Goal: Navigation & Orientation: Find specific page/section

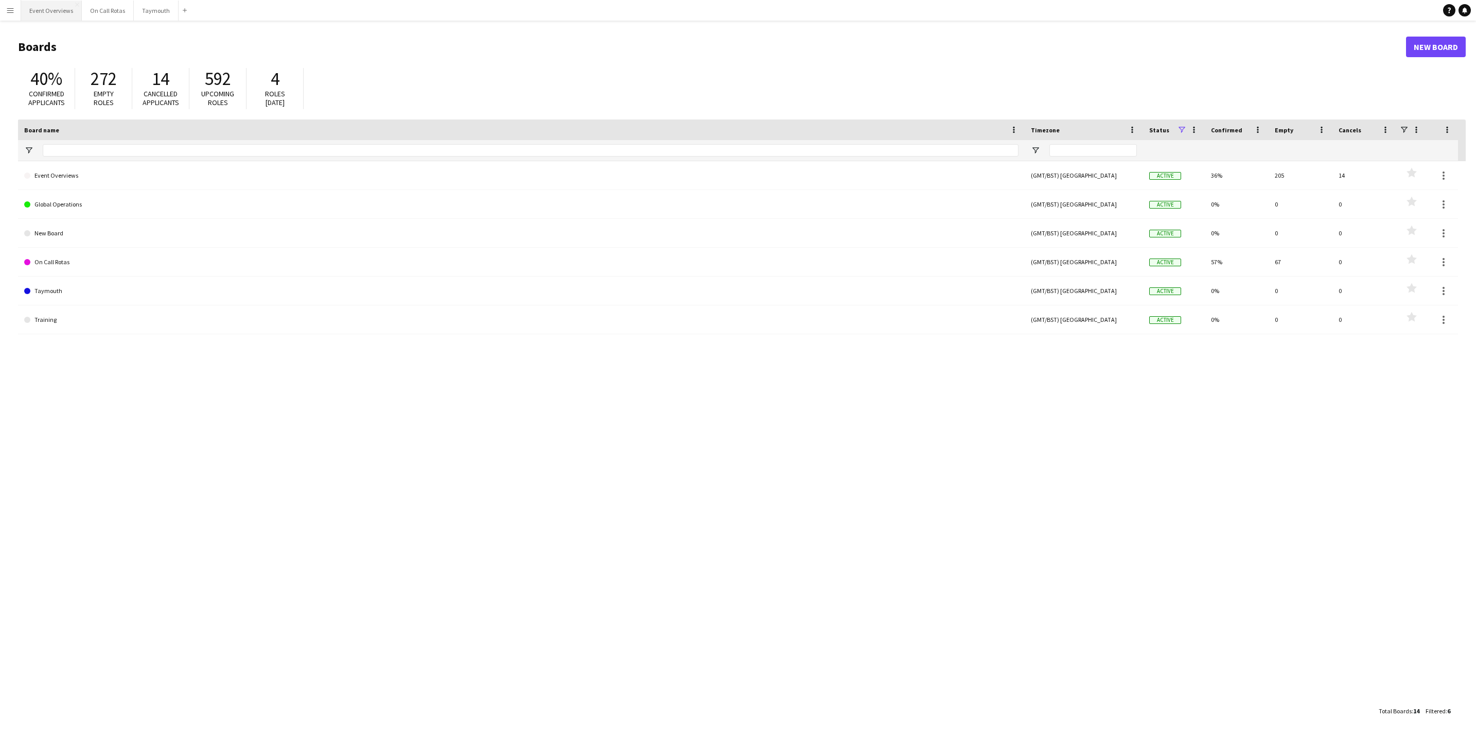
drag, startPoint x: 58, startPoint y: 8, endPoint x: 56, endPoint y: 19, distance: 11.0
click at [56, 8] on button "Event Overviews Close" at bounding box center [51, 11] width 61 height 20
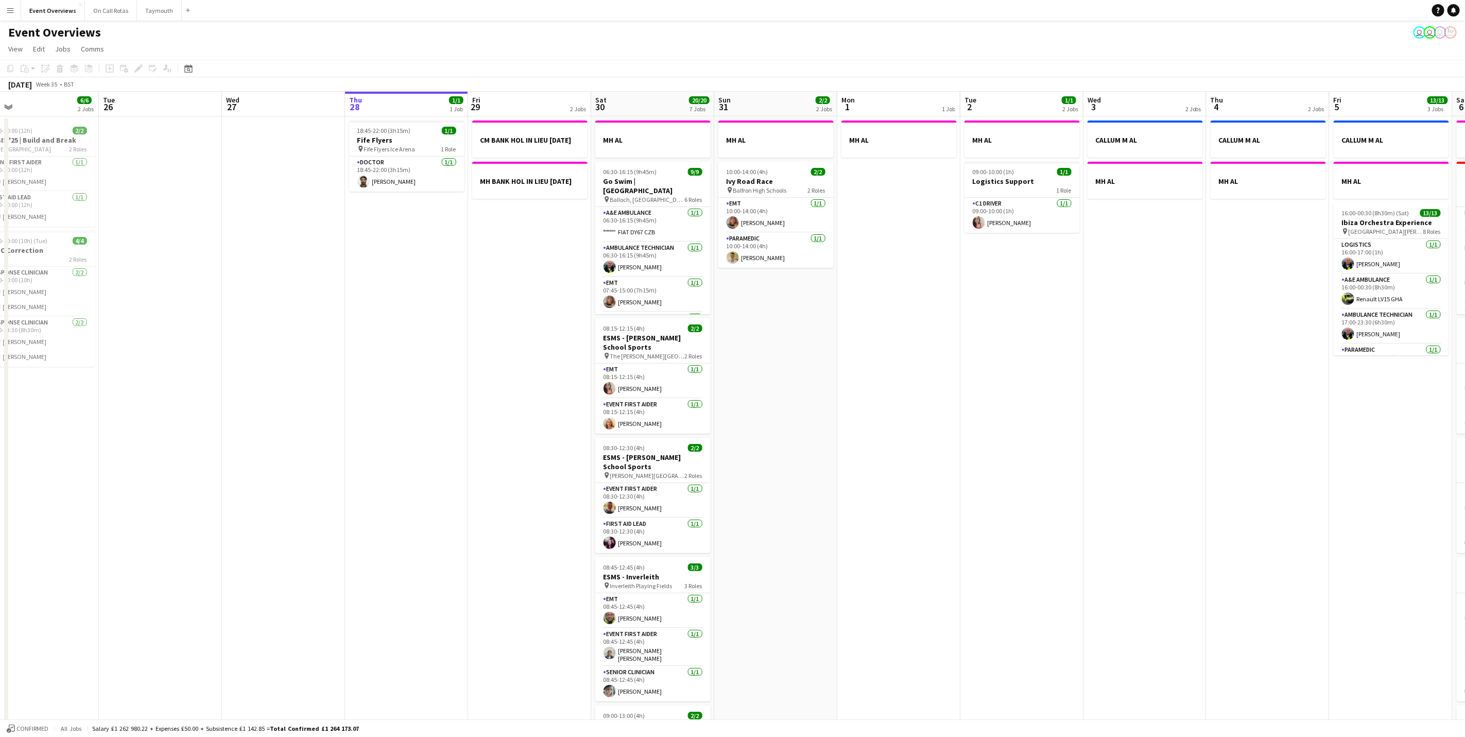
click at [683, 579] on app-calendar-viewport "Sat 23 Sun 24 Mon 25 6/6 2 Jobs Tue 26 Wed 27 Thu 28 1/1 1 Job Fri 29 2 Jobs Sa…" at bounding box center [732, 545] width 1465 height 906
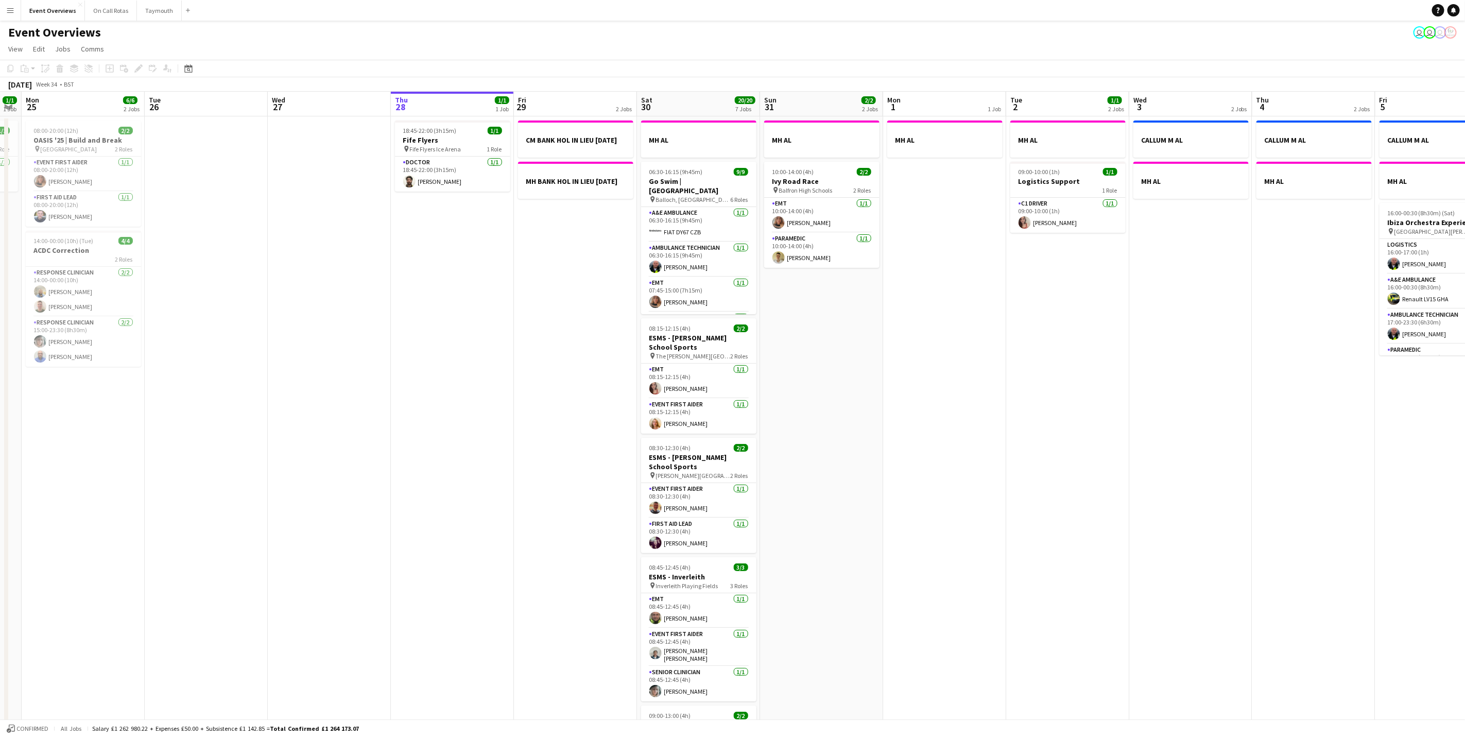
drag, startPoint x: 873, startPoint y: 556, endPoint x: 918, endPoint y: 536, distance: 49.3
click at [918, 536] on app-calendar-viewport "Sat 23 13/13 6 Jobs Sun 24 1/1 1 Job Mon 25 6/6 2 Jobs Tue 26 Wed 27 Thu 28 1/1…" at bounding box center [732, 545] width 1465 height 906
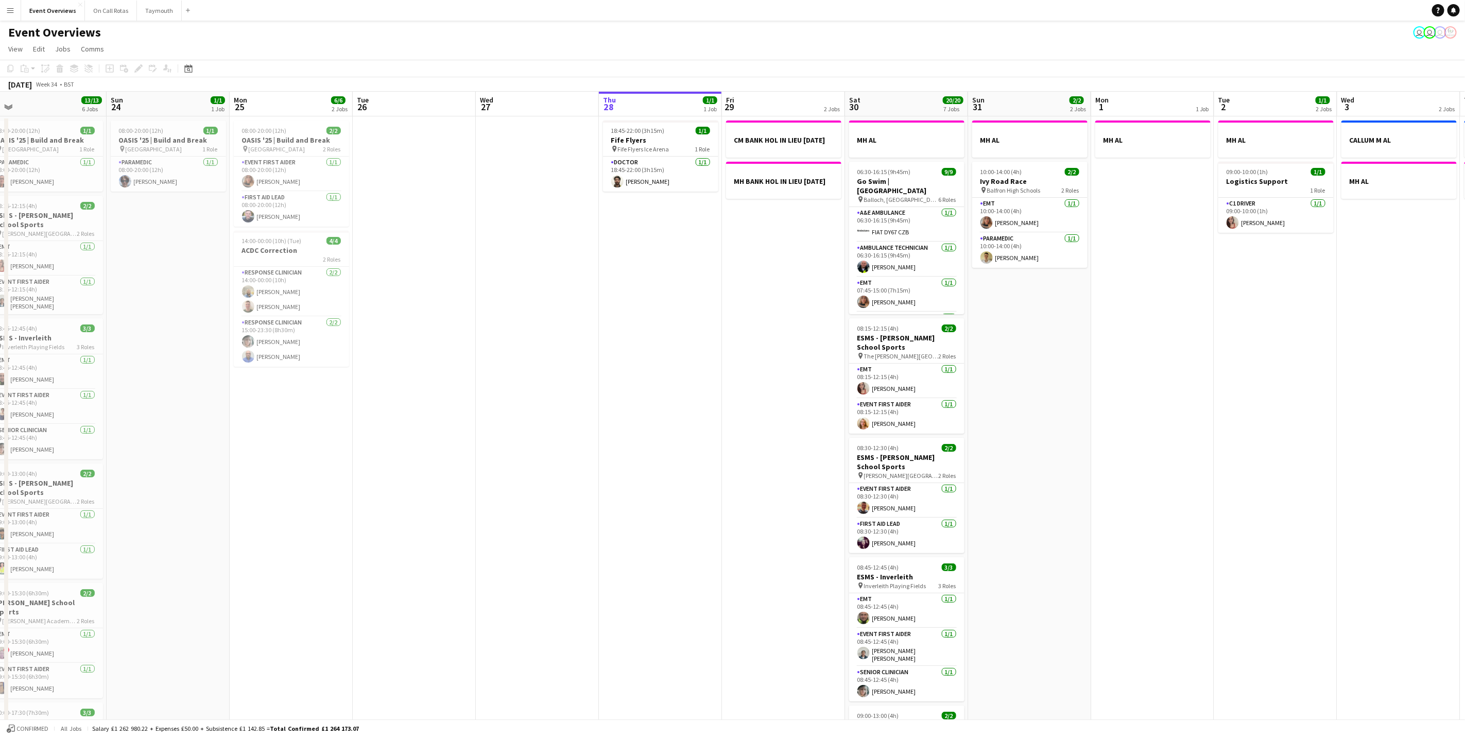
drag, startPoint x: 743, startPoint y: 558, endPoint x: 983, endPoint y: 513, distance: 243.6
click at [983, 513] on app-calendar-viewport "Thu 21 65/65 2 Jobs Fri 22 1/1 1 Job Sat 23 13/13 6 Jobs Sun 24 1/1 1 Job Mon 2…" at bounding box center [732, 545] width 1465 height 906
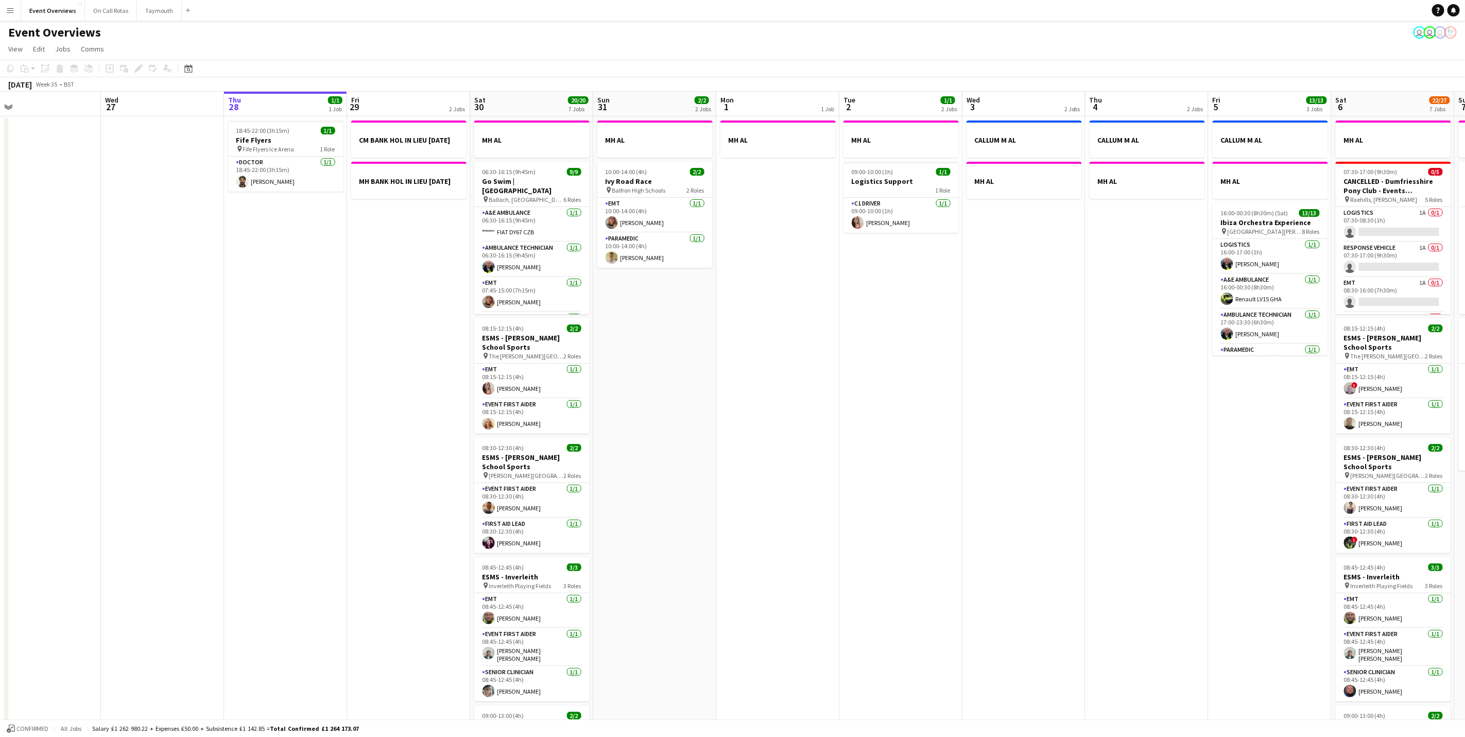
drag, startPoint x: 663, startPoint y: 533, endPoint x: 257, endPoint y: 535, distance: 405.7
click at [257, 535] on app-calendar-viewport "Sat 23 13/13 6 Jobs Sun 24 1/1 1 Job Mon 25 6/6 2 Jobs Tue 26 Wed 27 Thu 28 1/1…" at bounding box center [732, 545] width 1465 height 906
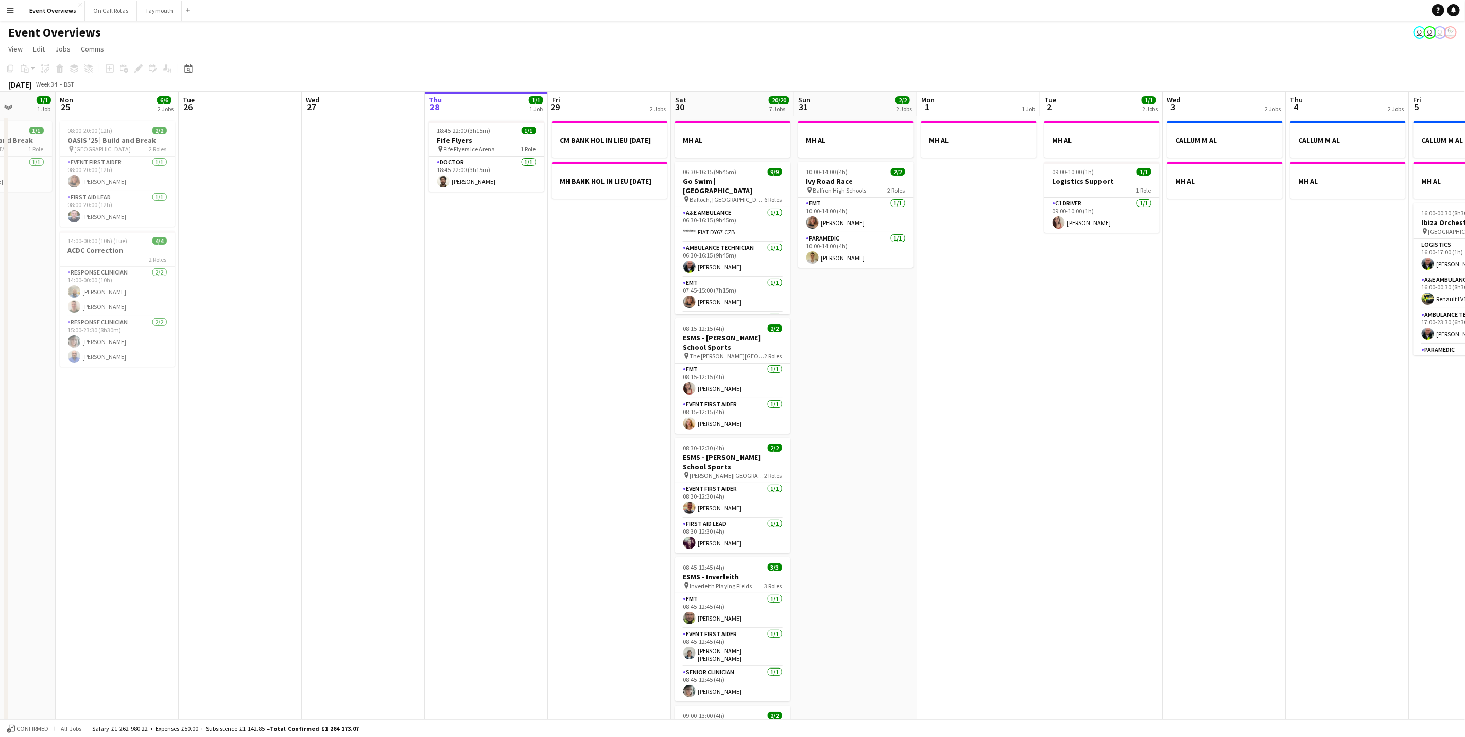
scroll to position [0, 297]
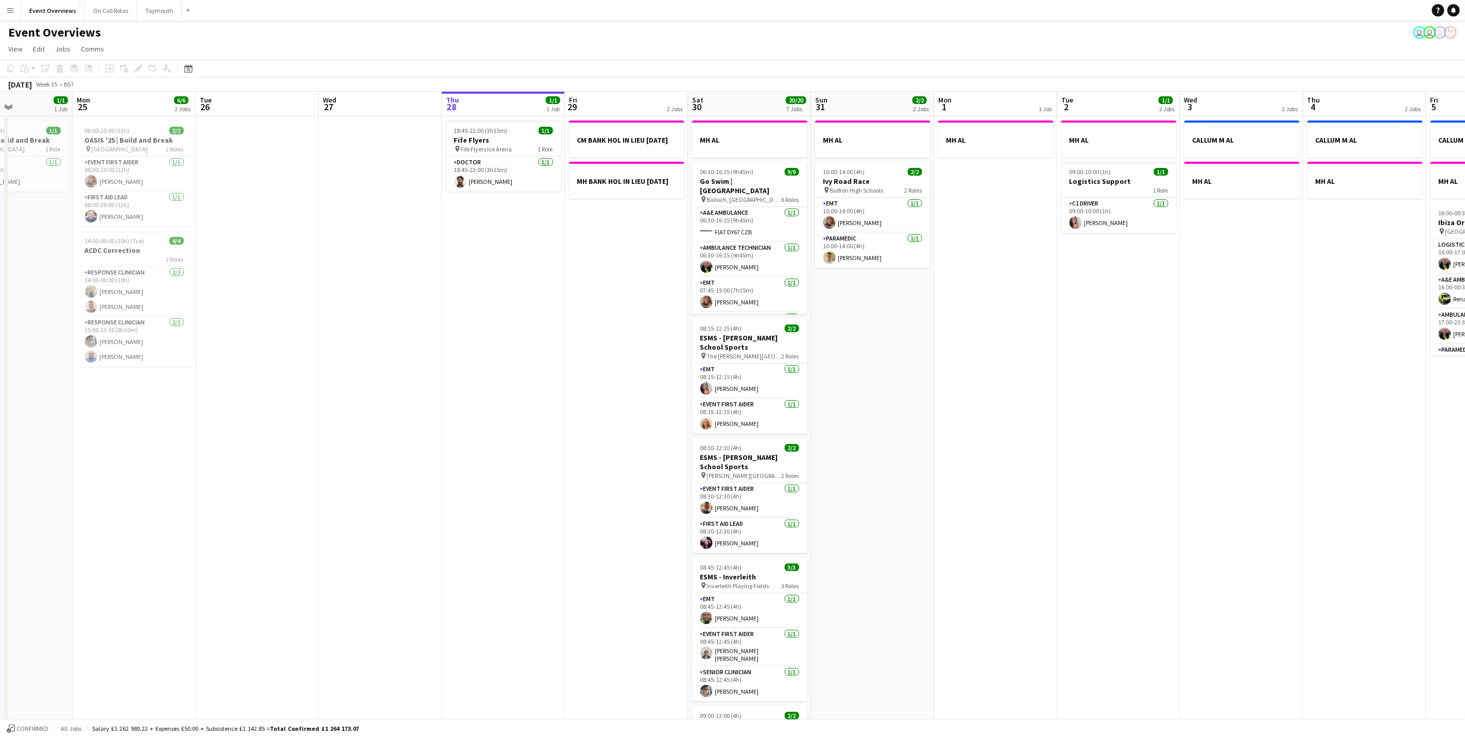
drag, startPoint x: 768, startPoint y: 533, endPoint x: 856, endPoint y: 519, distance: 89.1
click at [856, 519] on app-calendar-viewport "Fri 22 1/1 1 Job Sat 23 13/13 6 Jobs Sun 24 1/1 1 Job Mon 25 6/6 2 Jobs Tue 26 …" at bounding box center [732, 545] width 1465 height 906
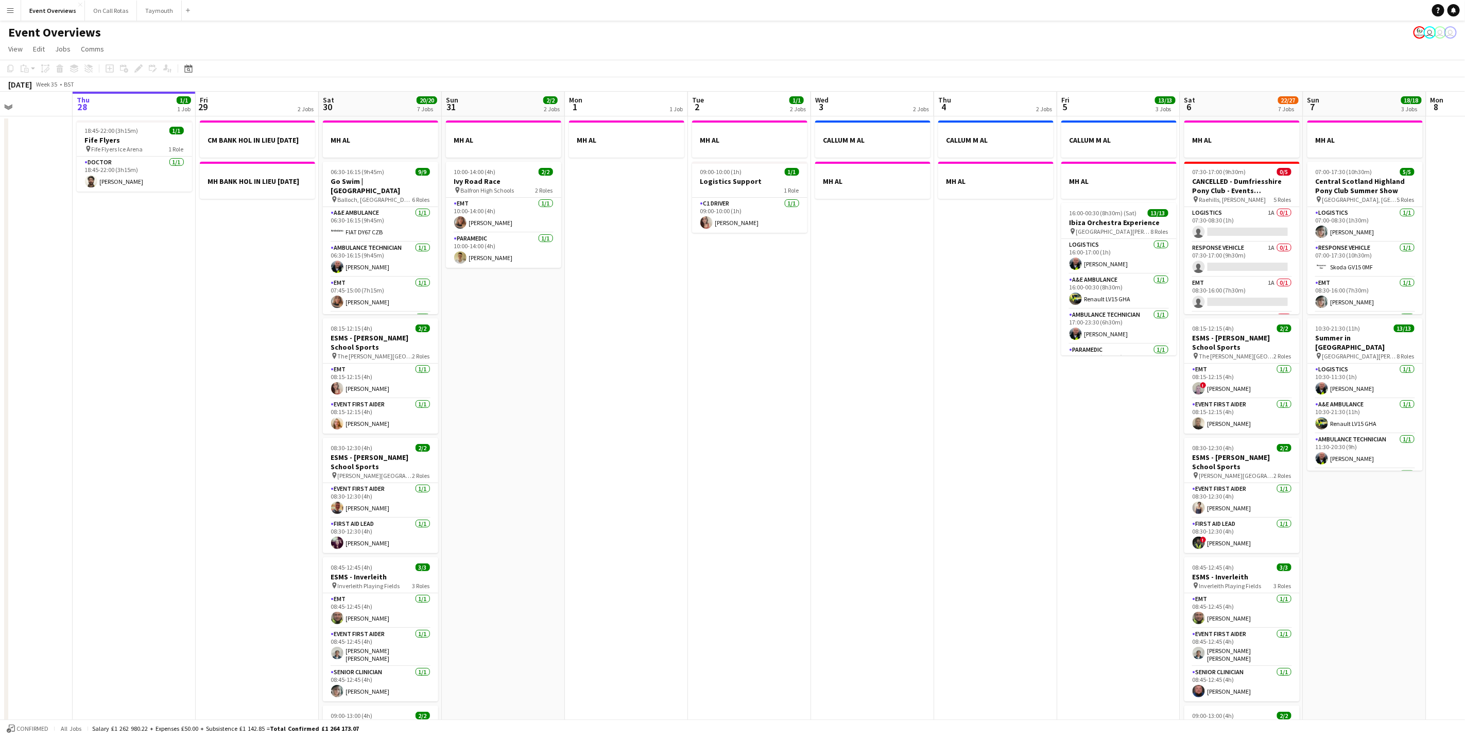
scroll to position [0, 341]
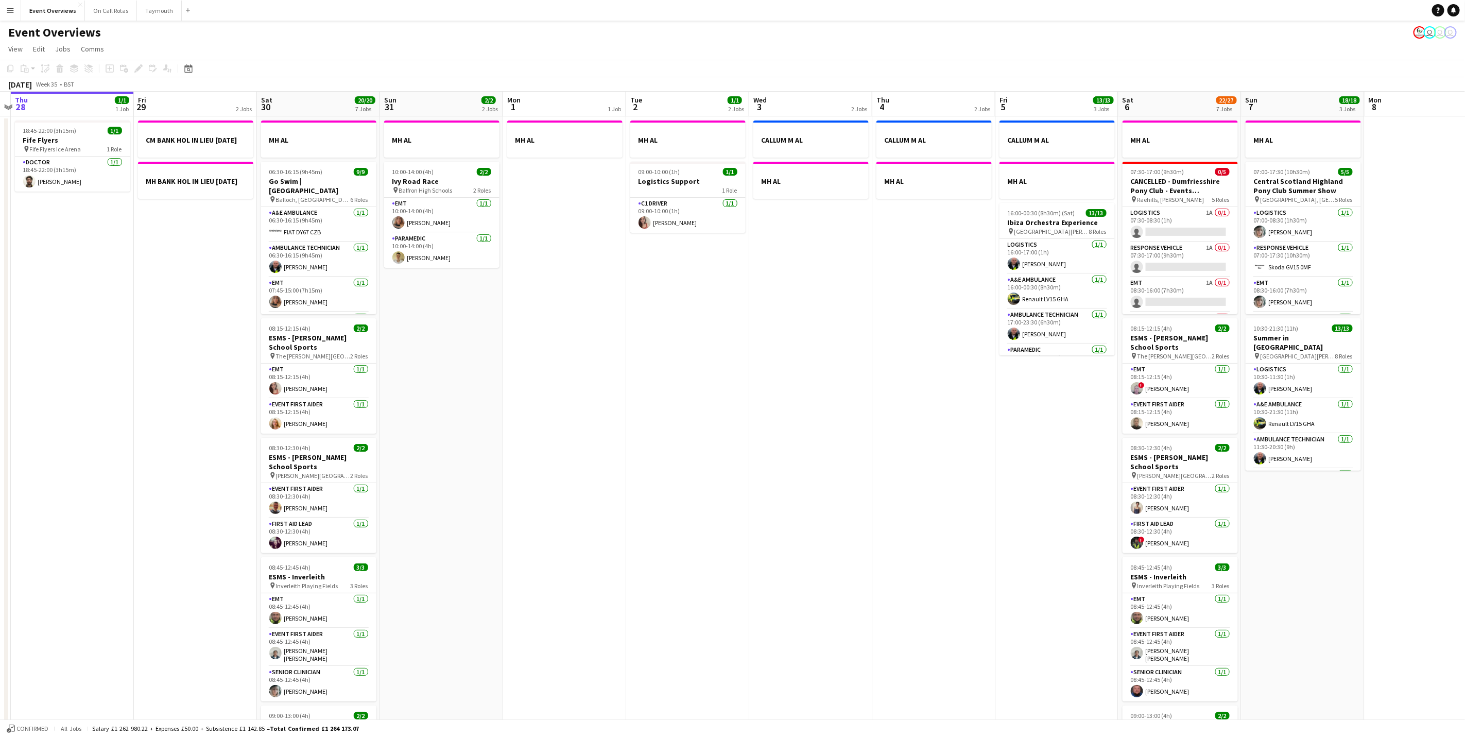
drag, startPoint x: 632, startPoint y: 289, endPoint x: 428, endPoint y: 297, distance: 203.5
click at [394, 288] on app-calendar-viewport "Mon 25 6/6 2 Jobs Tue 26 Wed 27 Thu 28 1/1 1 Job Fri 29 2 Jobs Sat 30 20/20 7 J…" at bounding box center [732, 545] width 1465 height 906
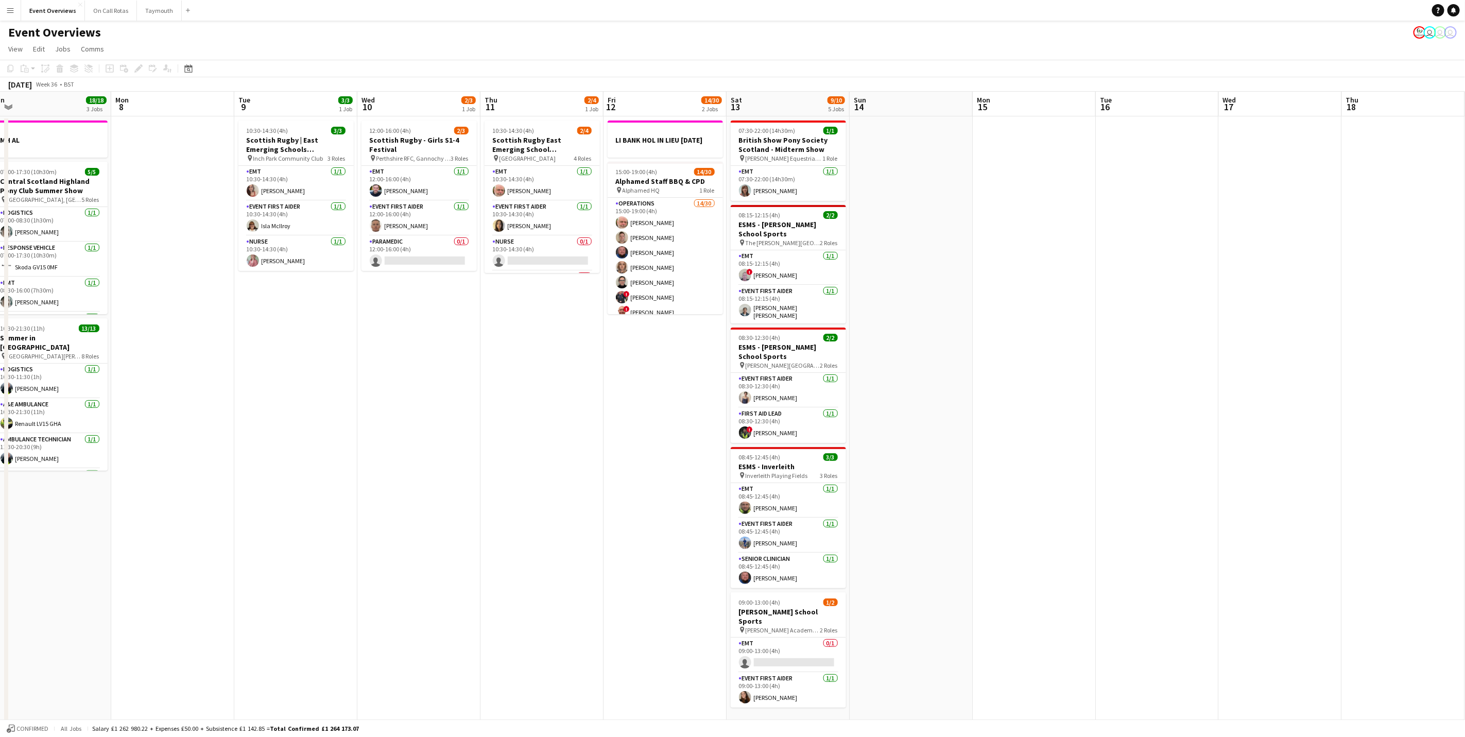
drag, startPoint x: 1144, startPoint y: 335, endPoint x: 0, endPoint y: 135, distance: 1161.8
click at [0, 135] on html "Menu Boards Boards Boards All jobs Status Workforce Workforce My Workforce Recr…" at bounding box center [732, 507] width 1465 height 1015
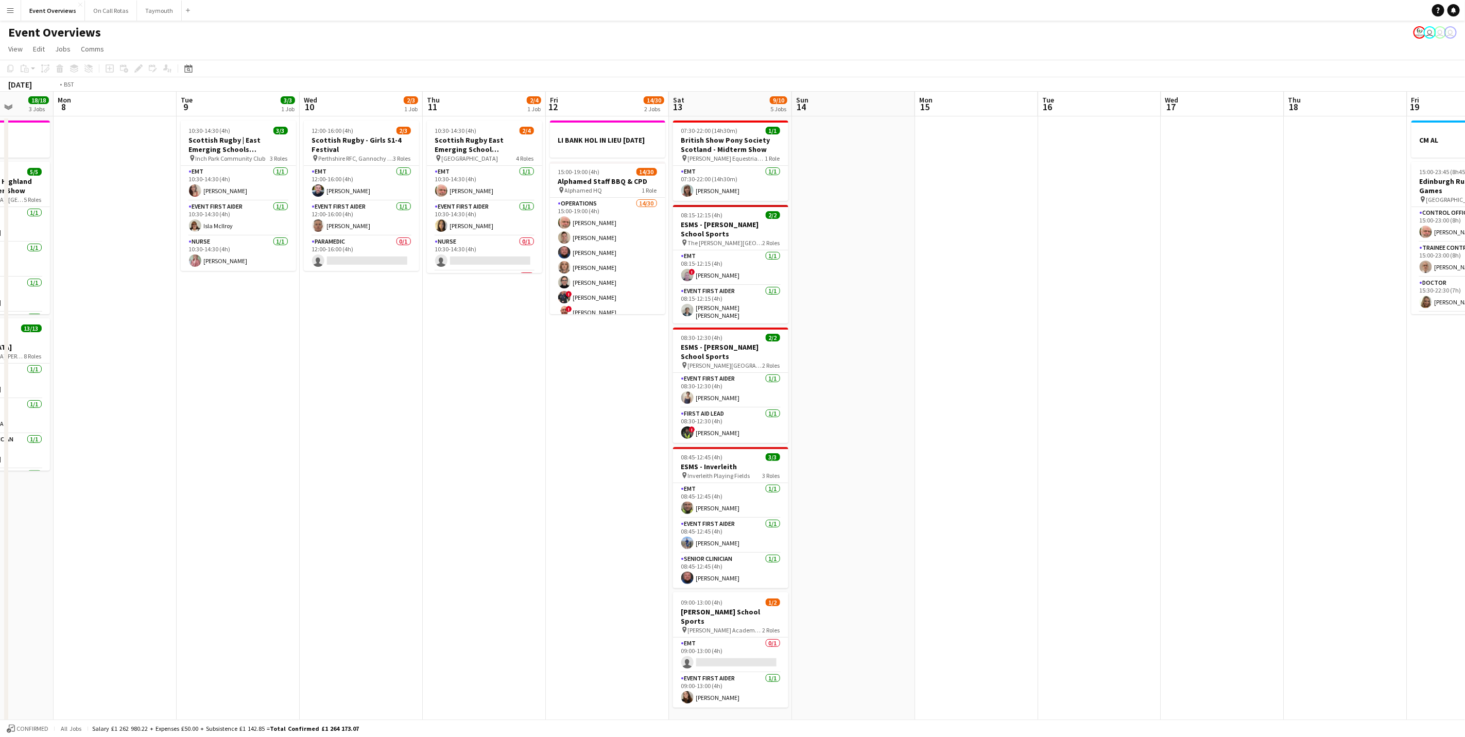
drag, startPoint x: 1409, startPoint y: 235, endPoint x: 0, endPoint y: 138, distance: 1412.4
click at [0, 143] on html "Menu Boards Boards Boards All jobs Status Workforce Workforce My Workforce Recr…" at bounding box center [732, 507] width 1465 height 1015
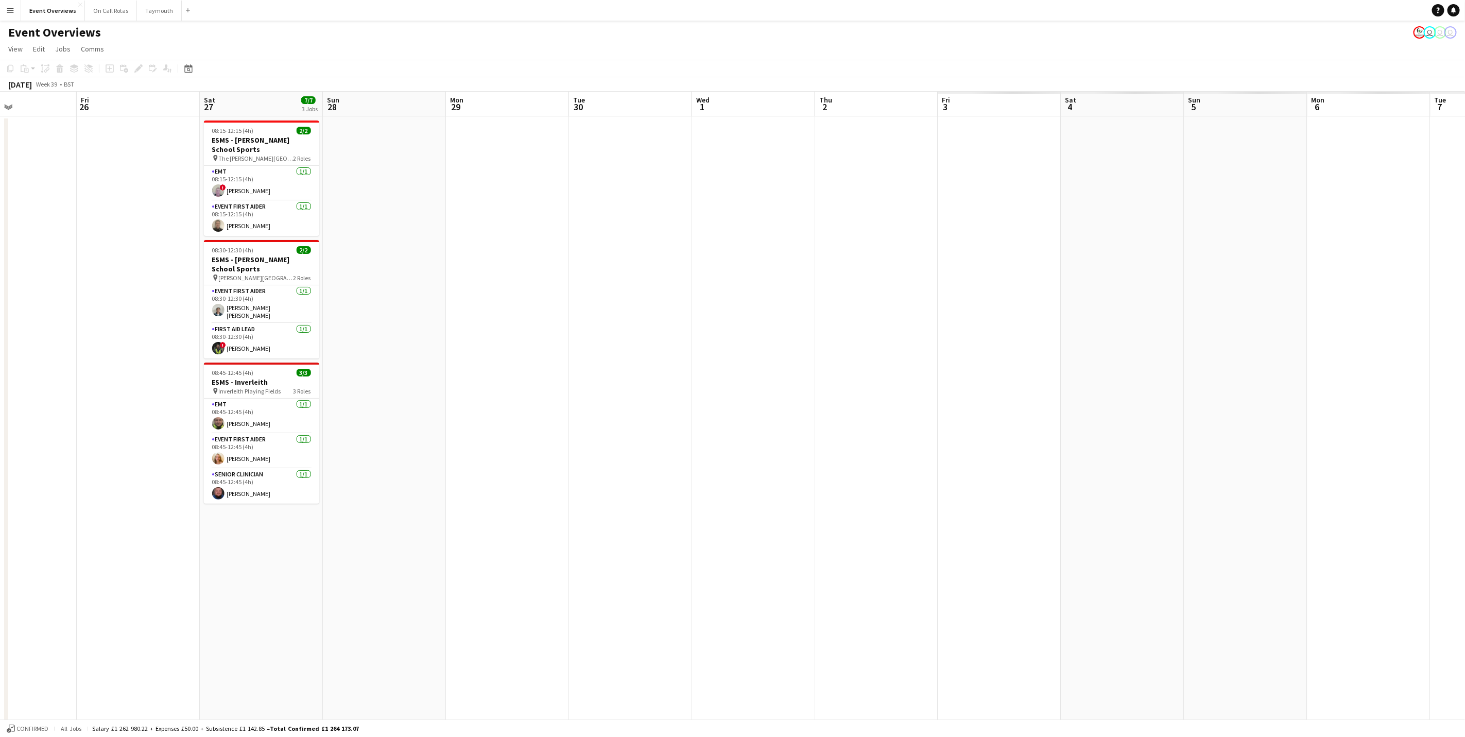
drag, startPoint x: 1307, startPoint y: 324, endPoint x: 119, endPoint y: 131, distance: 1203.7
click at [2, 128] on app-calendar-viewport "Sun 21 17/17 1 Job Mon 22 Tue 23 11/11 1 Job Wed 24 Thu 25 Fri 26 Sat 27 7/7 3 …" at bounding box center [732, 545] width 1465 height 906
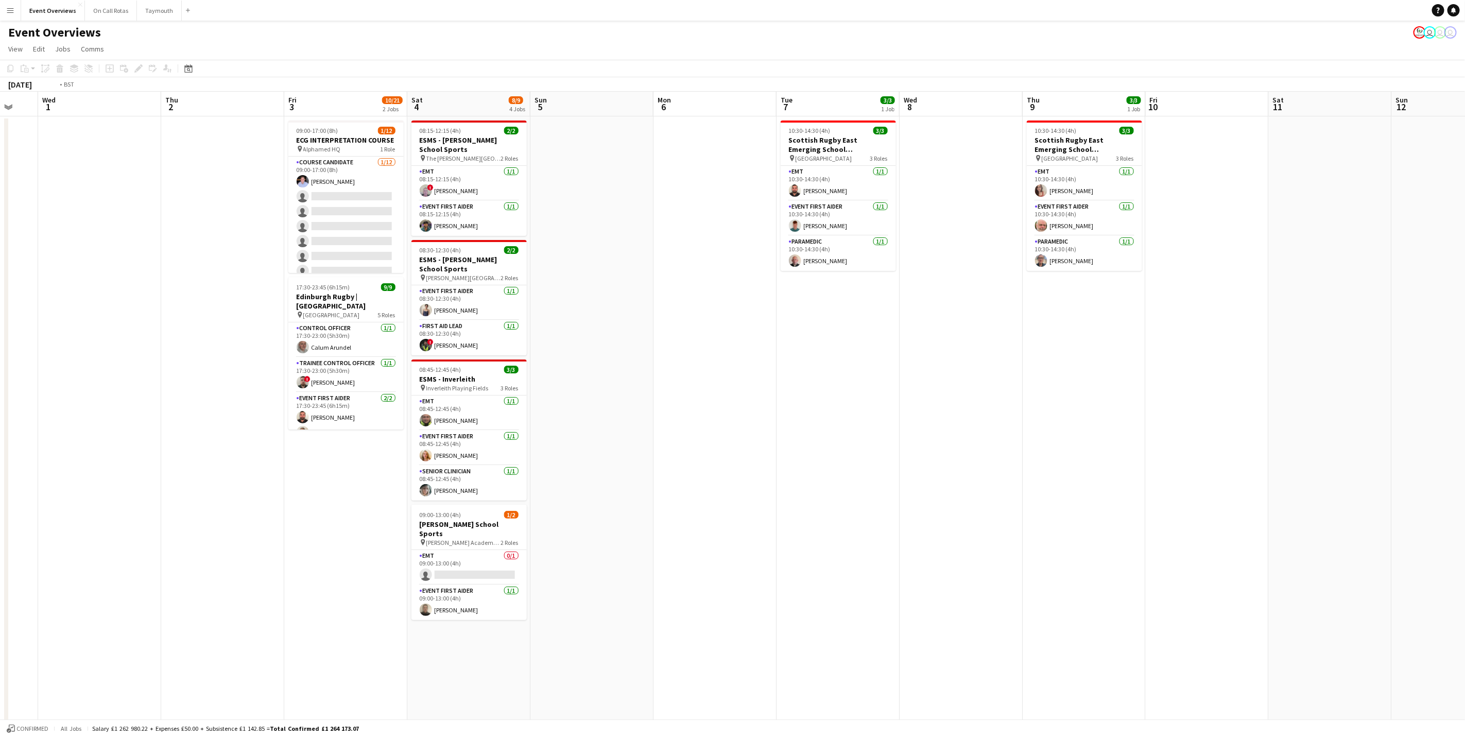
drag, startPoint x: 943, startPoint y: 316, endPoint x: 221, endPoint y: 197, distance: 731.5
click at [220, 199] on app-calendar-viewport "Sun 28 Mon 29 Tue 30 Wed 1 Thu 2 Fri 3 10/21 2 Jobs Sat 4 8/9 4 Jobs Sun 5 Mon …" at bounding box center [732, 545] width 1465 height 906
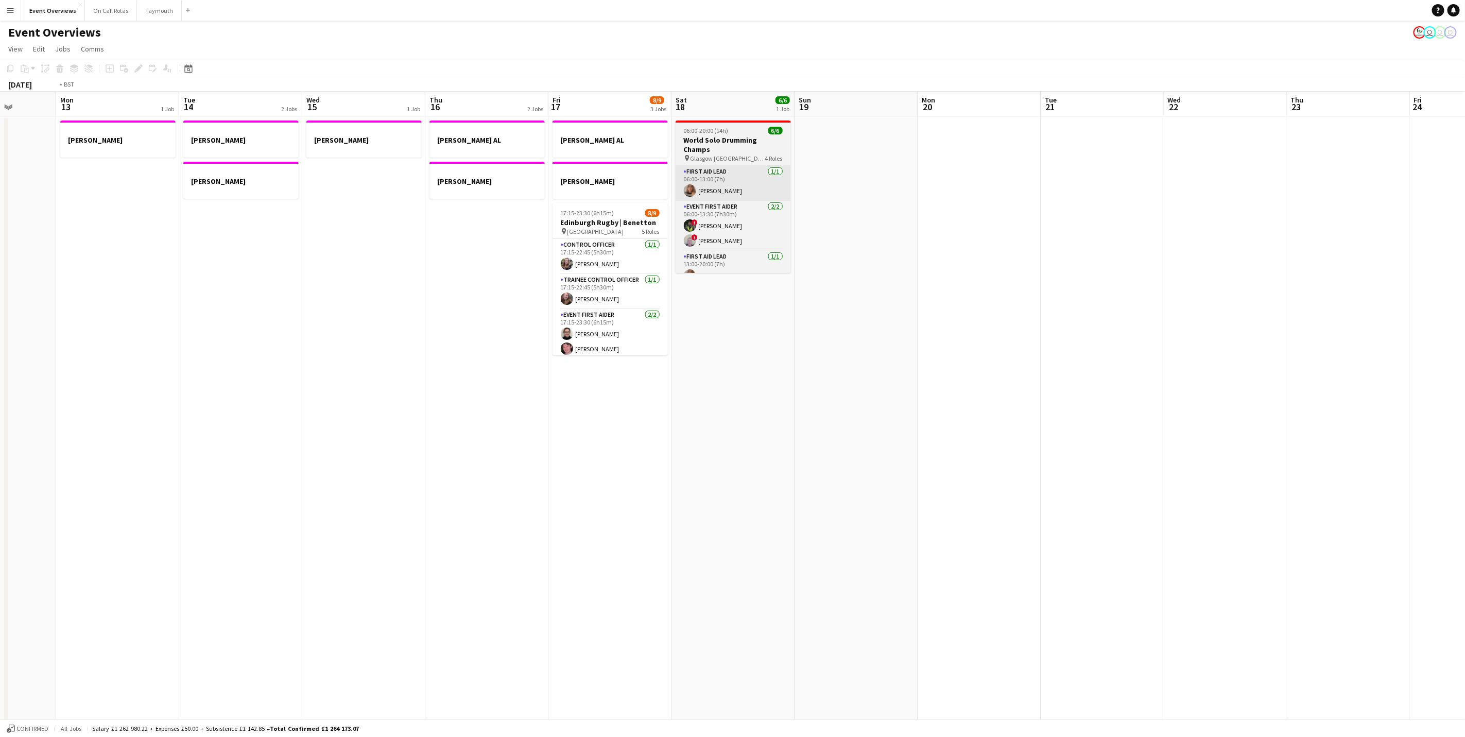
drag, startPoint x: 701, startPoint y: 293, endPoint x: 94, endPoint y: 186, distance: 616.4
click at [87, 192] on app-calendar-viewport "Fri 10 Sat 11 Sun 12 Mon 13 1 Job Tue 14 2 Jobs Wed 15 1 Job Thu 16 2 Jobs Fri …" at bounding box center [732, 545] width 1465 height 906
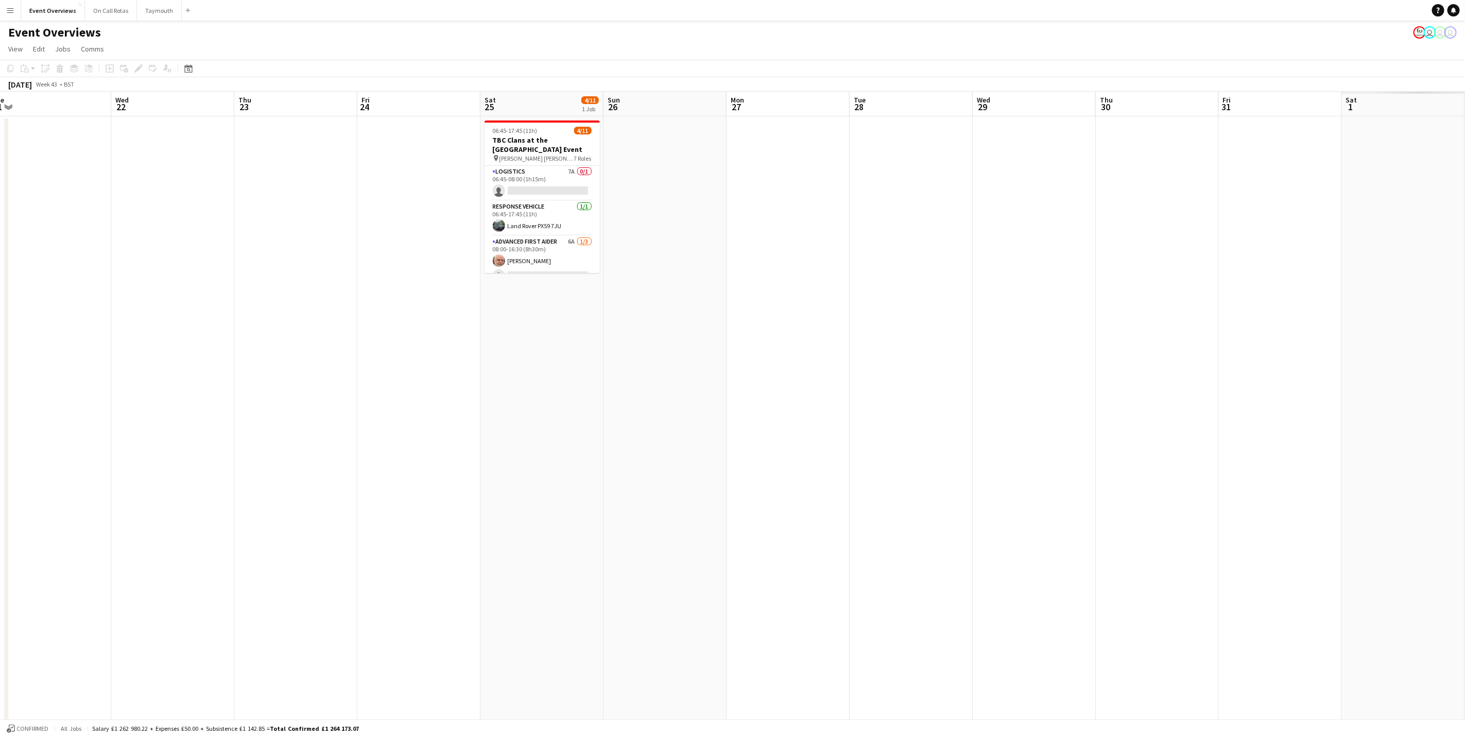
drag, startPoint x: 503, startPoint y: 255, endPoint x: 443, endPoint y: 162, distance: 111.0
click at [34, 127] on app-calendar-viewport "Sun 19 Mon 20 Tue 21 Wed 22 Thu 23 Fri 24 Sat 25 4/11 1 Job Sun 26 Mon 27 Tue 2…" at bounding box center [732, 545] width 1465 height 906
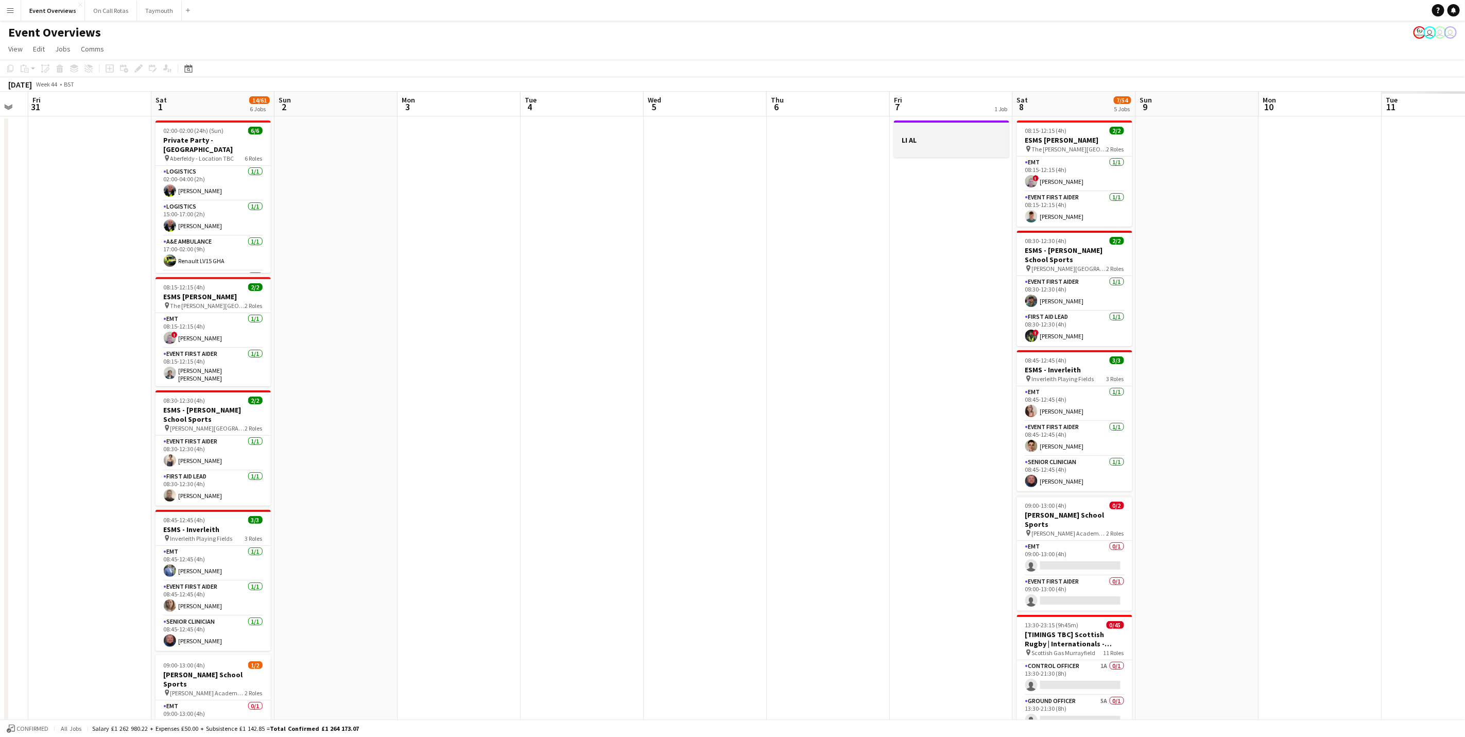
drag, startPoint x: 1123, startPoint y: 250, endPoint x: 382, endPoint y: 133, distance: 750.0
click at [82, 107] on app-calendar-viewport "Mon 27 Tue 28 Wed 29 Thu 30 Fri 31 Sat 1 14/61 6 Jobs Sun 2 Mon 3 Tue 4 Wed 5 T…" at bounding box center [732, 545] width 1465 height 906
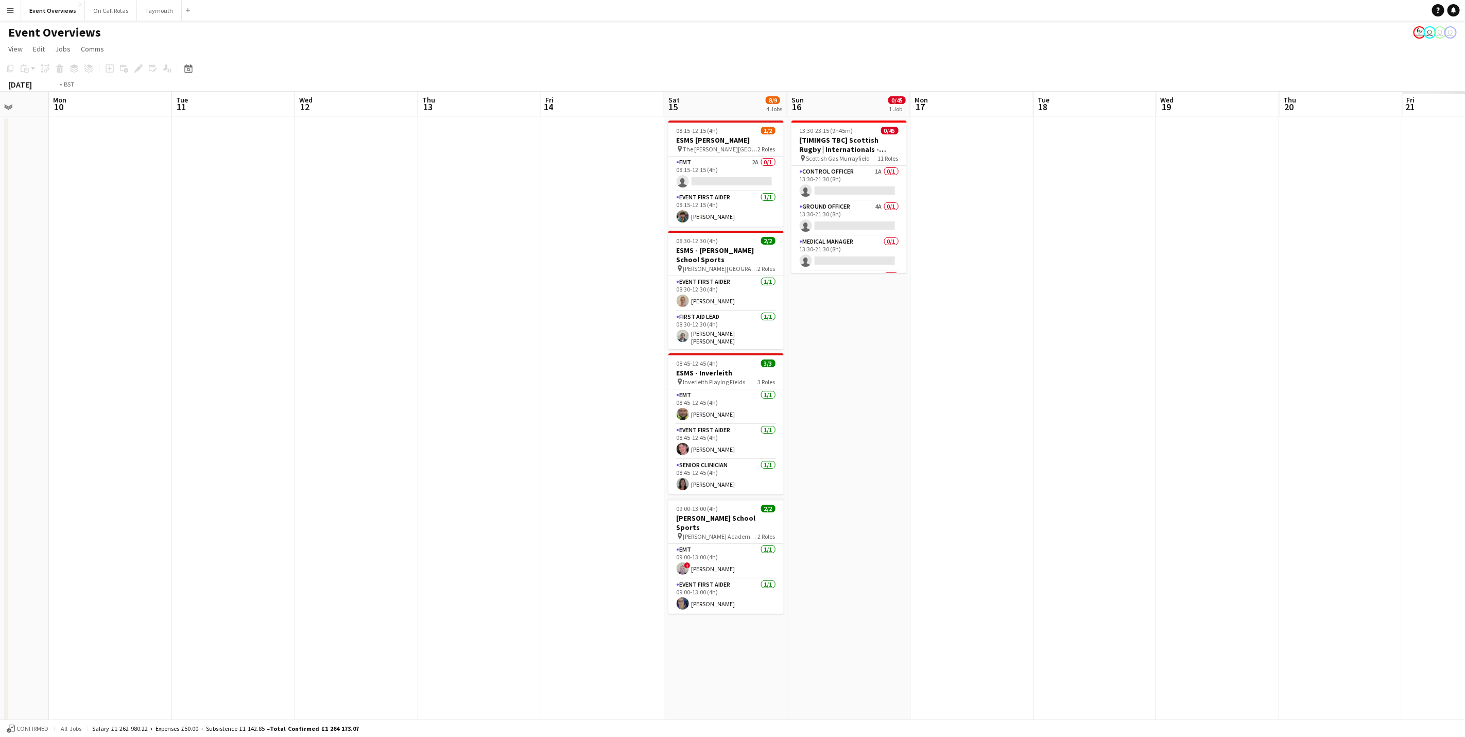
drag, startPoint x: 1067, startPoint y: 255, endPoint x: 140, endPoint y: 131, distance: 935.9
click at [0, 122] on html "Menu Boards Boards Boards All jobs Status Workforce Workforce My Workforce Recr…" at bounding box center [732, 507] width 1465 height 1015
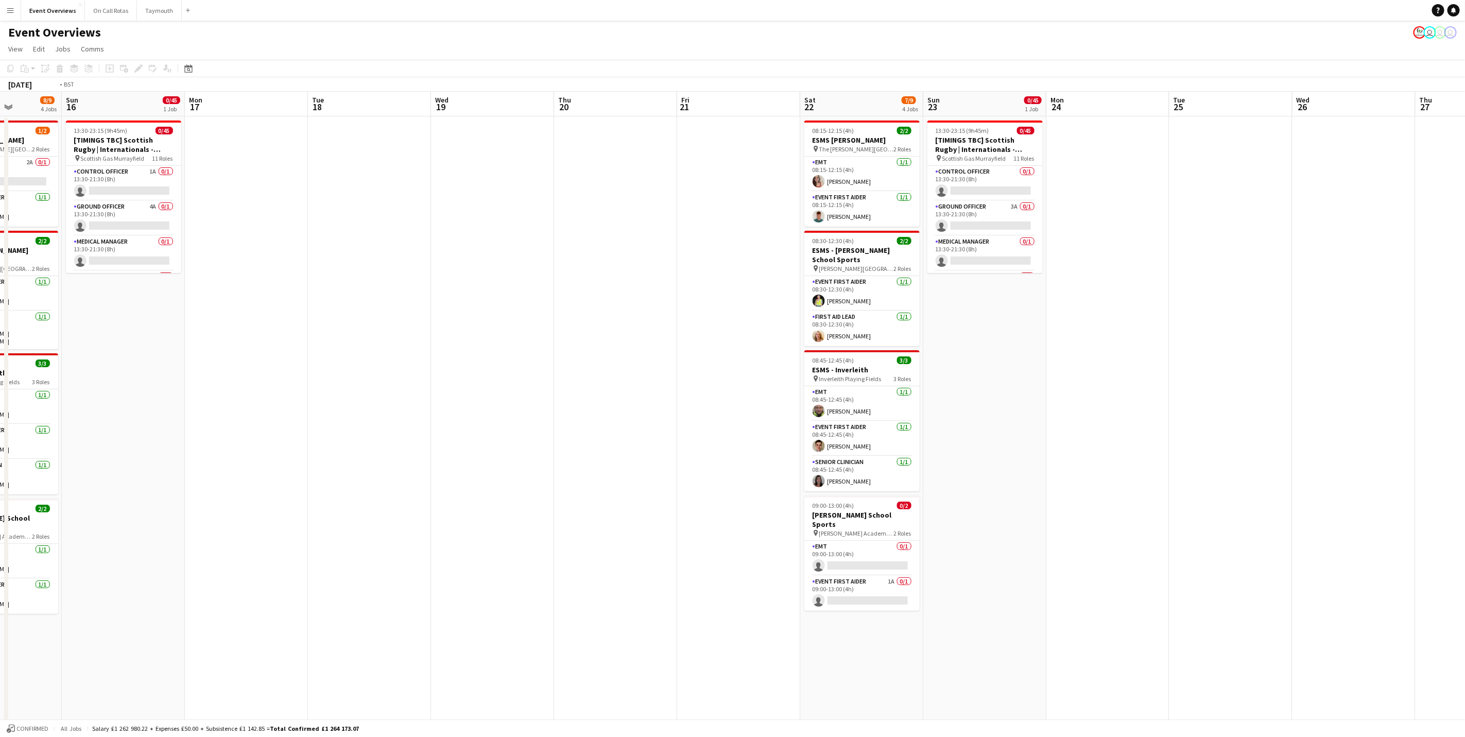
drag, startPoint x: 1126, startPoint y: 298, endPoint x: 59, endPoint y: 136, distance: 1078.9
click at [31, 147] on app-calendar-viewport "Thu 13 Fri 14 Sat 15 8/9 4 Jobs Sun 16 0/45 1 Job Mon 17 Tue 18 Wed 19 Thu 20 F…" at bounding box center [732, 545] width 1465 height 906
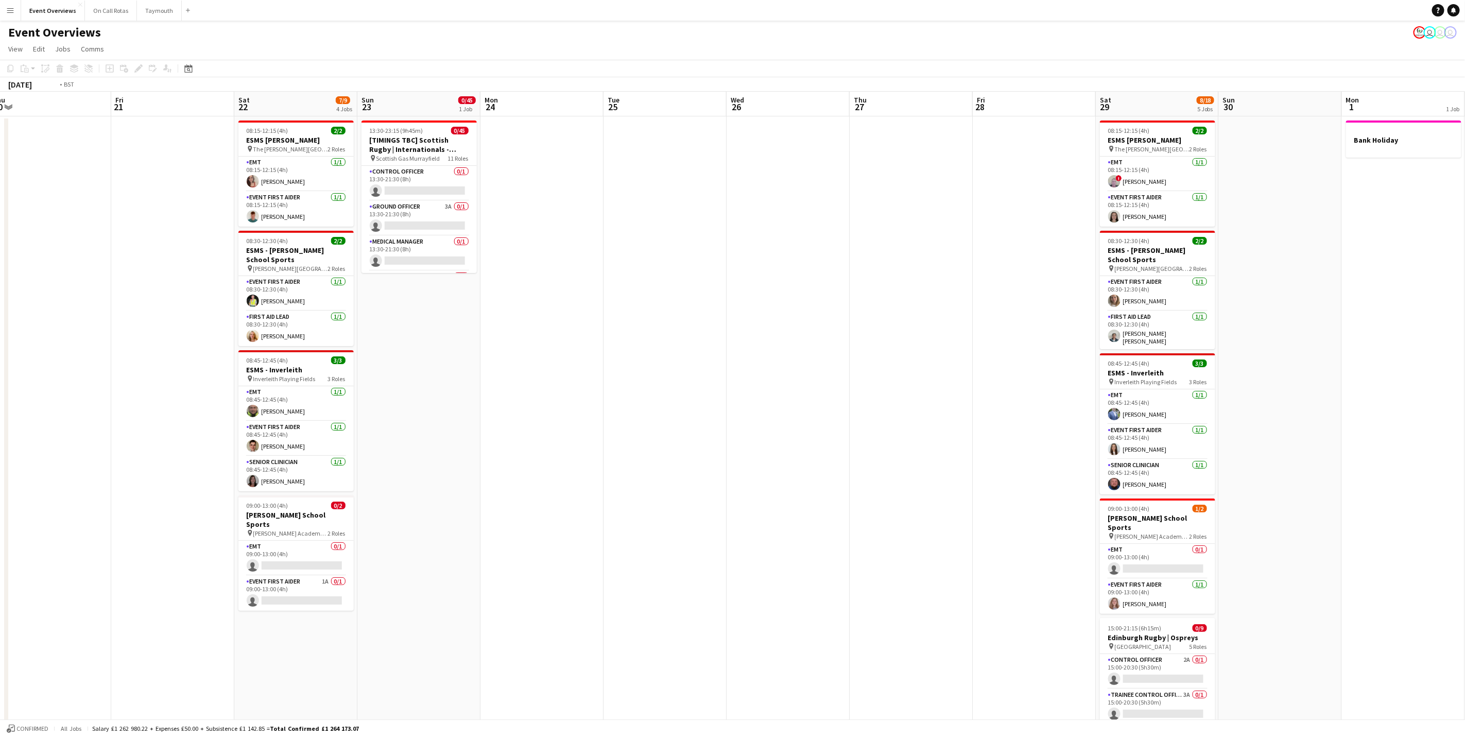
drag, startPoint x: 991, startPoint y: 321, endPoint x: -3, endPoint y: 161, distance: 1007.5
click at [0, 161] on html "Menu Boards Boards Boards All jobs Status Workforce Workforce My Workforce Recr…" at bounding box center [732, 507] width 1465 height 1015
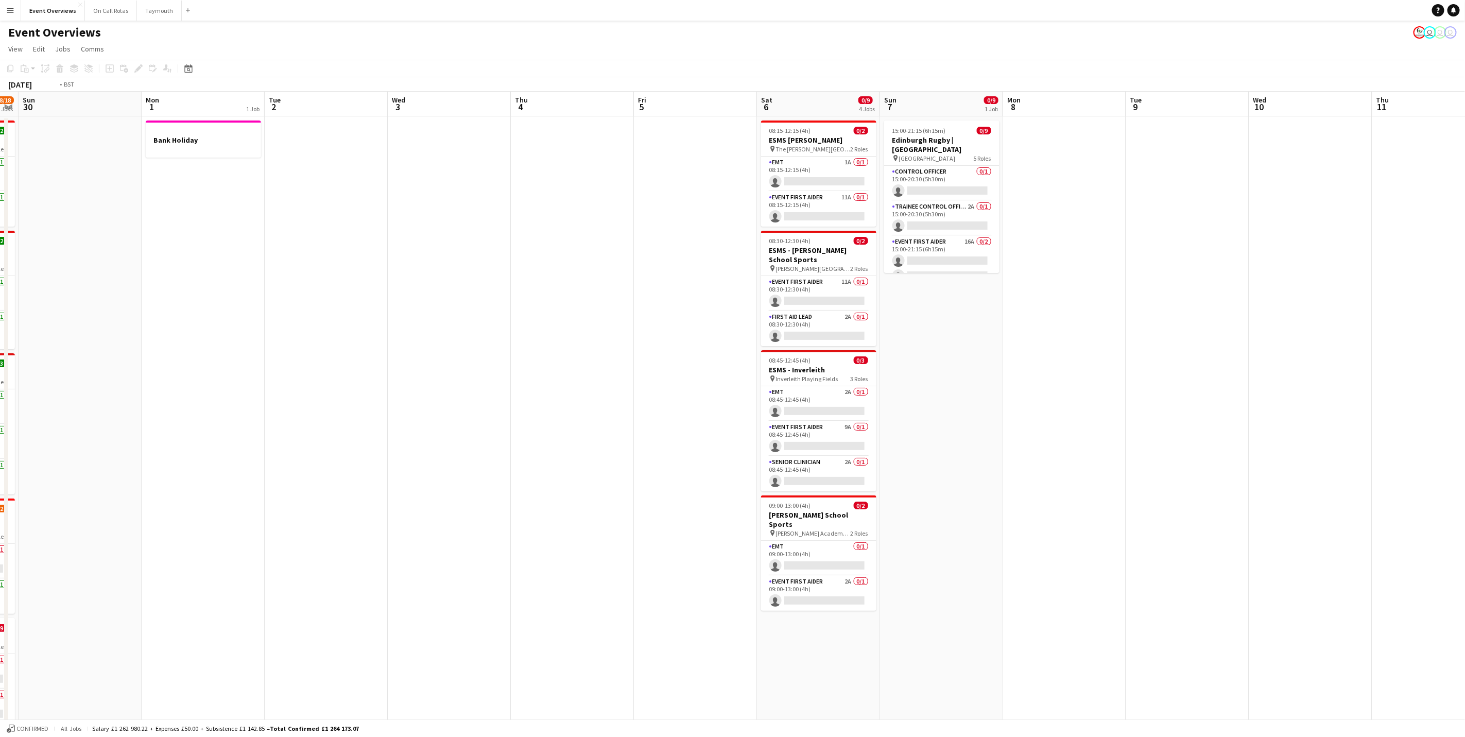
drag, startPoint x: 506, startPoint y: 249, endPoint x: -3, endPoint y: 99, distance: 530.1
click at [0, 99] on html "Menu Boards Boards Boards All jobs Status Workforce Workforce My Workforce Recr…" at bounding box center [732, 507] width 1465 height 1015
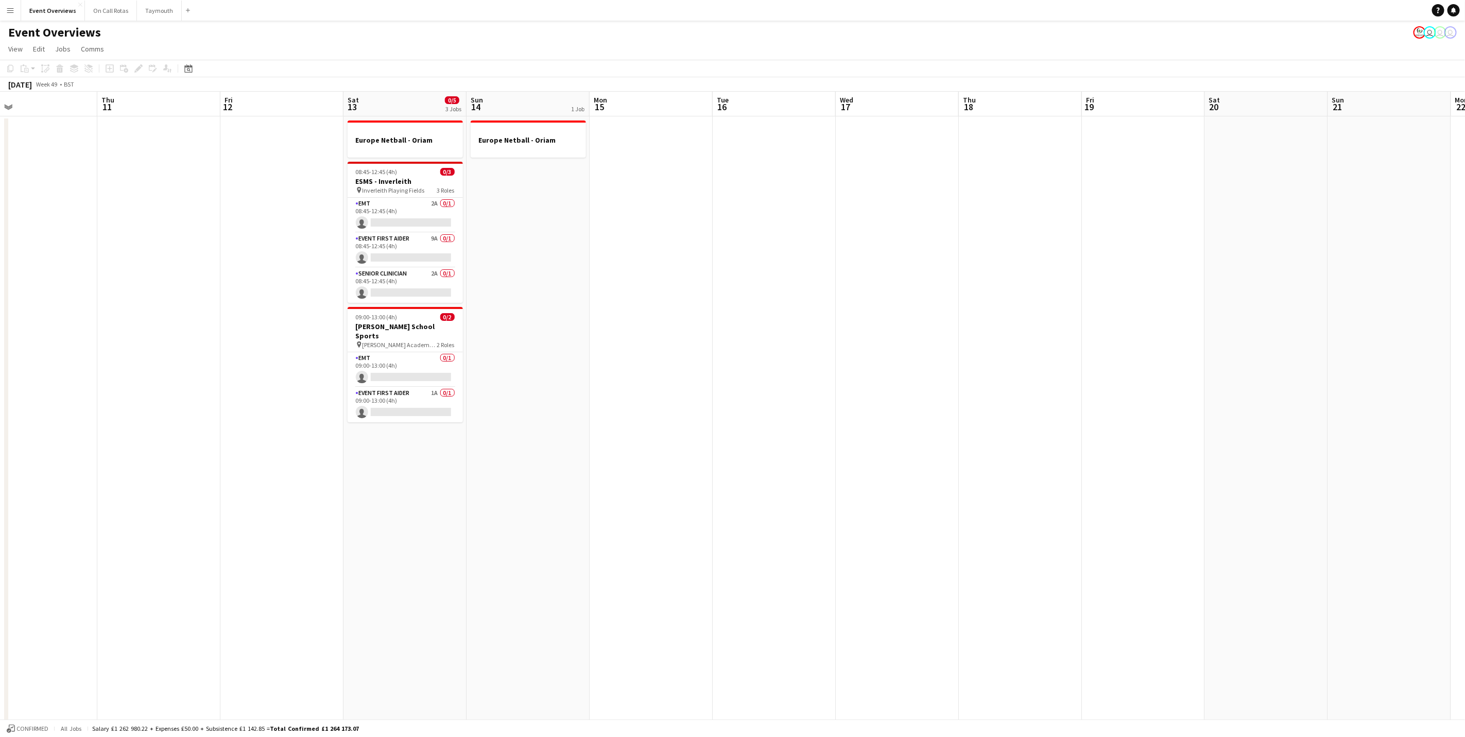
drag, startPoint x: 504, startPoint y: 266, endPoint x: -2, endPoint y: 175, distance: 513.7
click at [0, 175] on html "Menu Boards Boards Boards All jobs Status Workforce Workforce My Workforce Recr…" at bounding box center [732, 507] width 1465 height 1015
drag, startPoint x: 802, startPoint y: 332, endPoint x: 15, endPoint y: 160, distance: 804.8
click at [4, 169] on div "Mon 8 Tue 9 Wed 10 Thu 11 Fri 12 Sat 13 0/5 3 Jobs Sun 14 1 Job Mon 15 Tue 16 W…" at bounding box center [732, 545] width 1465 height 906
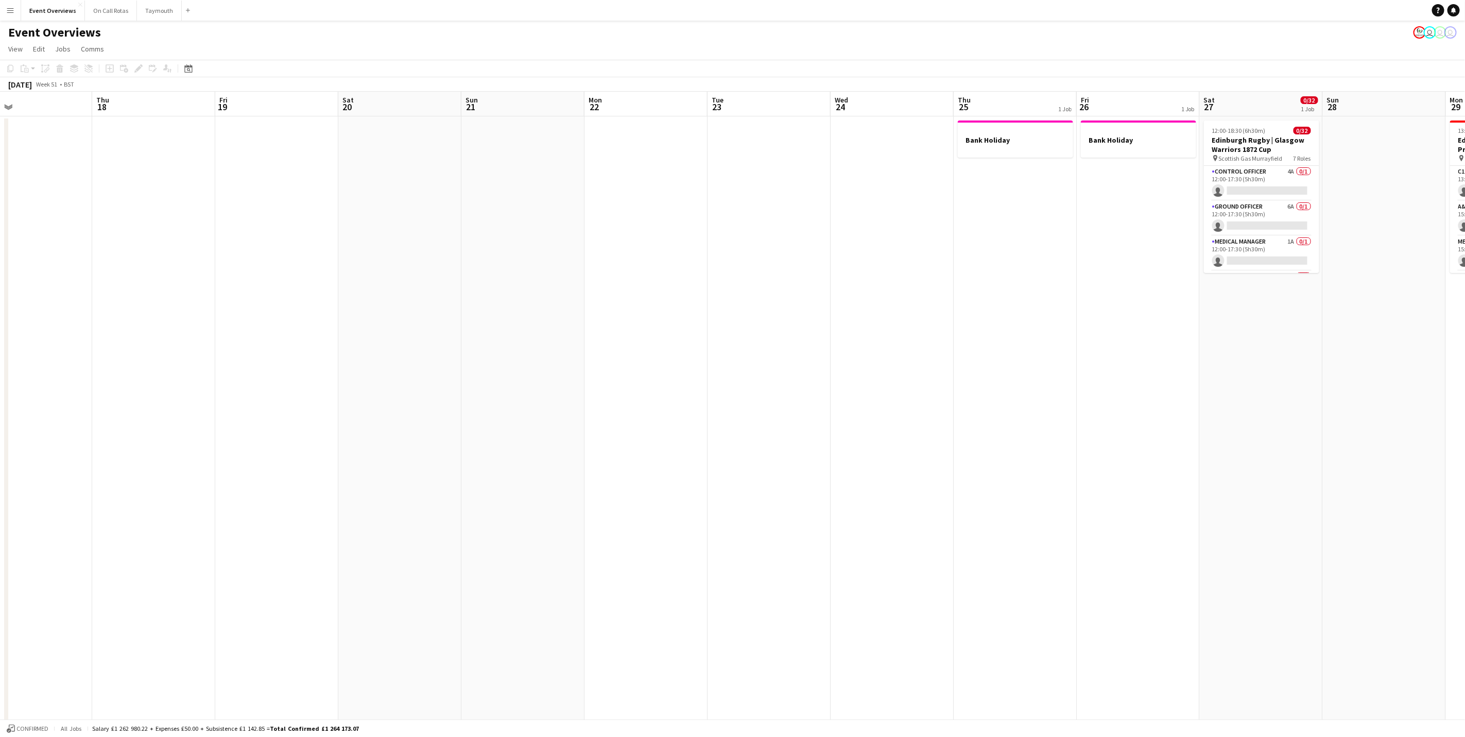
scroll to position [0, 358]
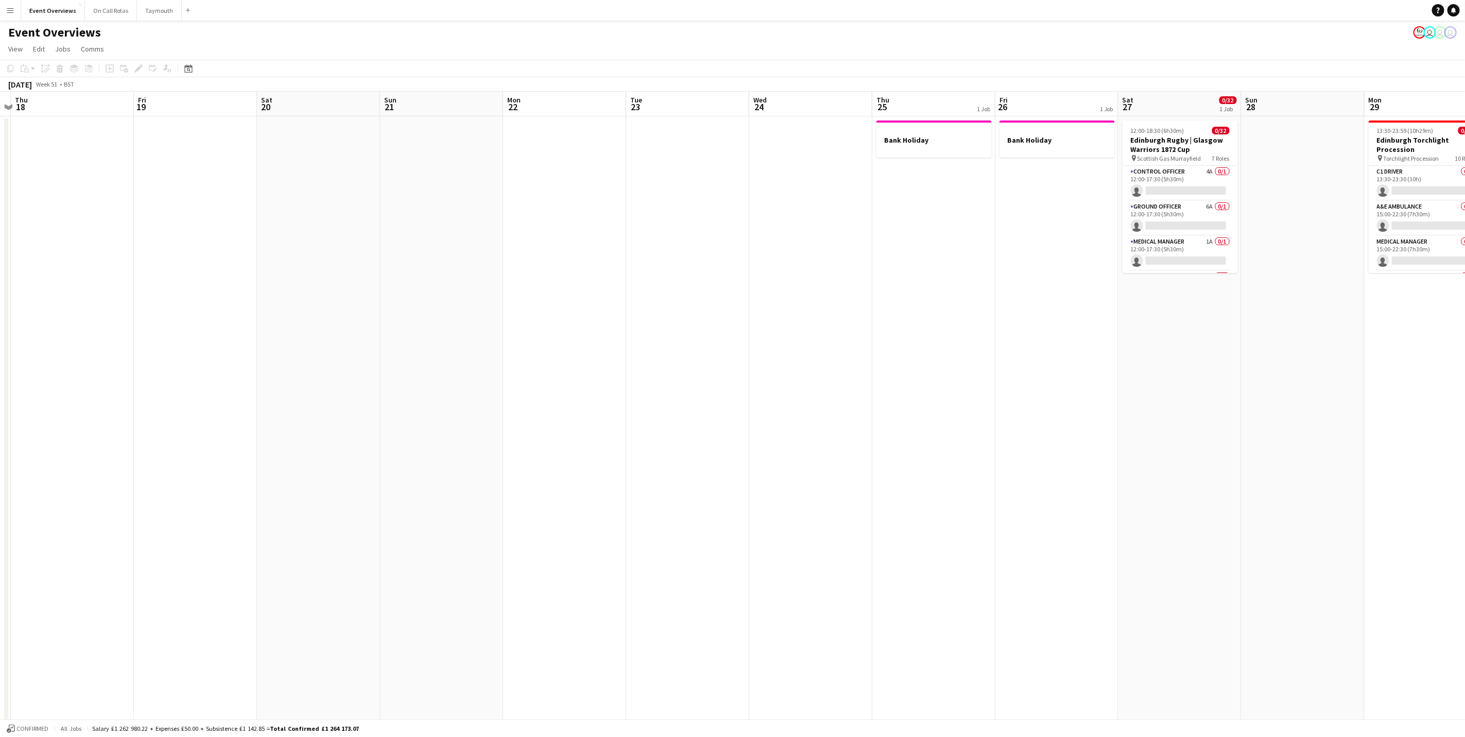
drag, startPoint x: 1157, startPoint y: 385, endPoint x: 824, endPoint y: 380, distance: 333.6
click at [824, 380] on app-calendar-viewport "Mon 15 Tue 16 Wed 17 Thu 18 Fri 19 Sat 20 Sun 21 Mon 22 Tue 23 Wed 24 Thu 25 1 …" at bounding box center [732, 545] width 1465 height 906
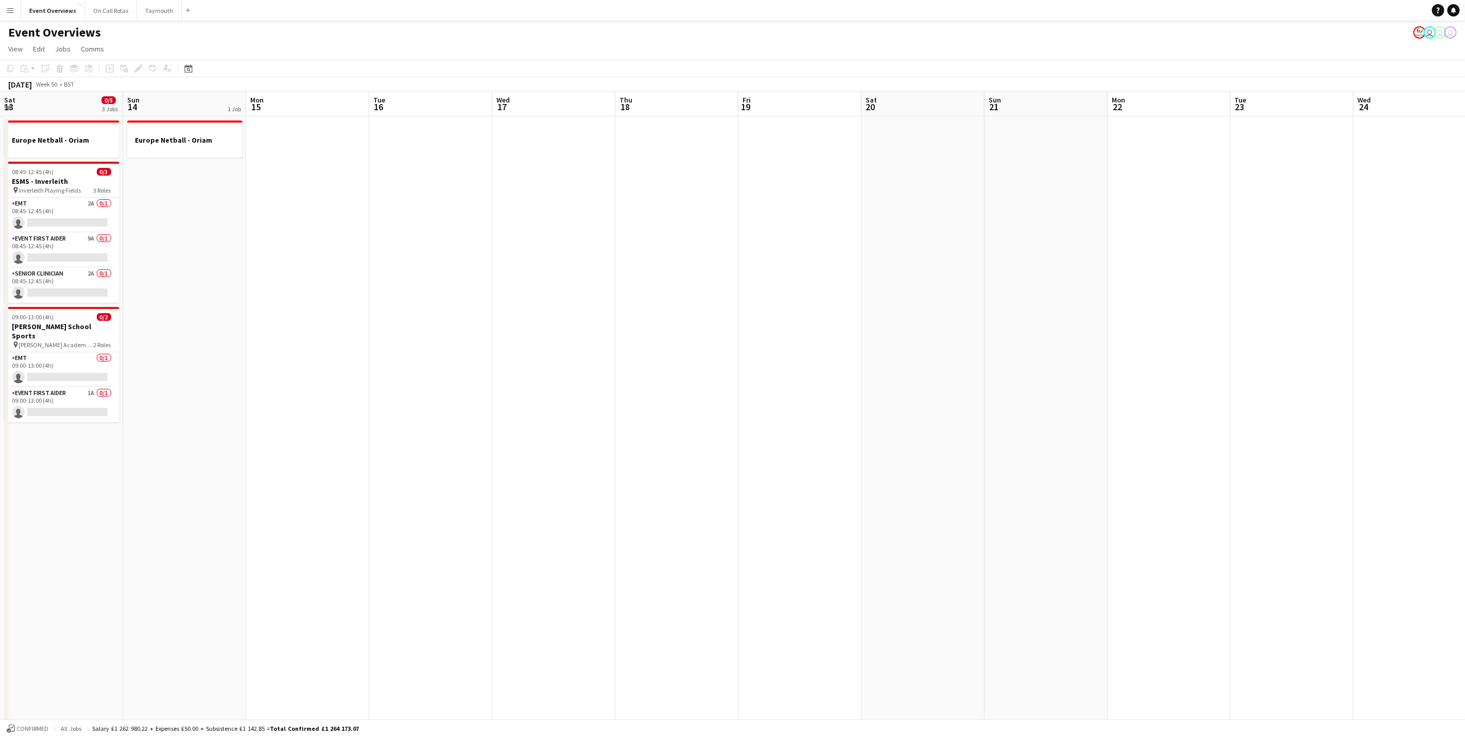
scroll to position [0, 274]
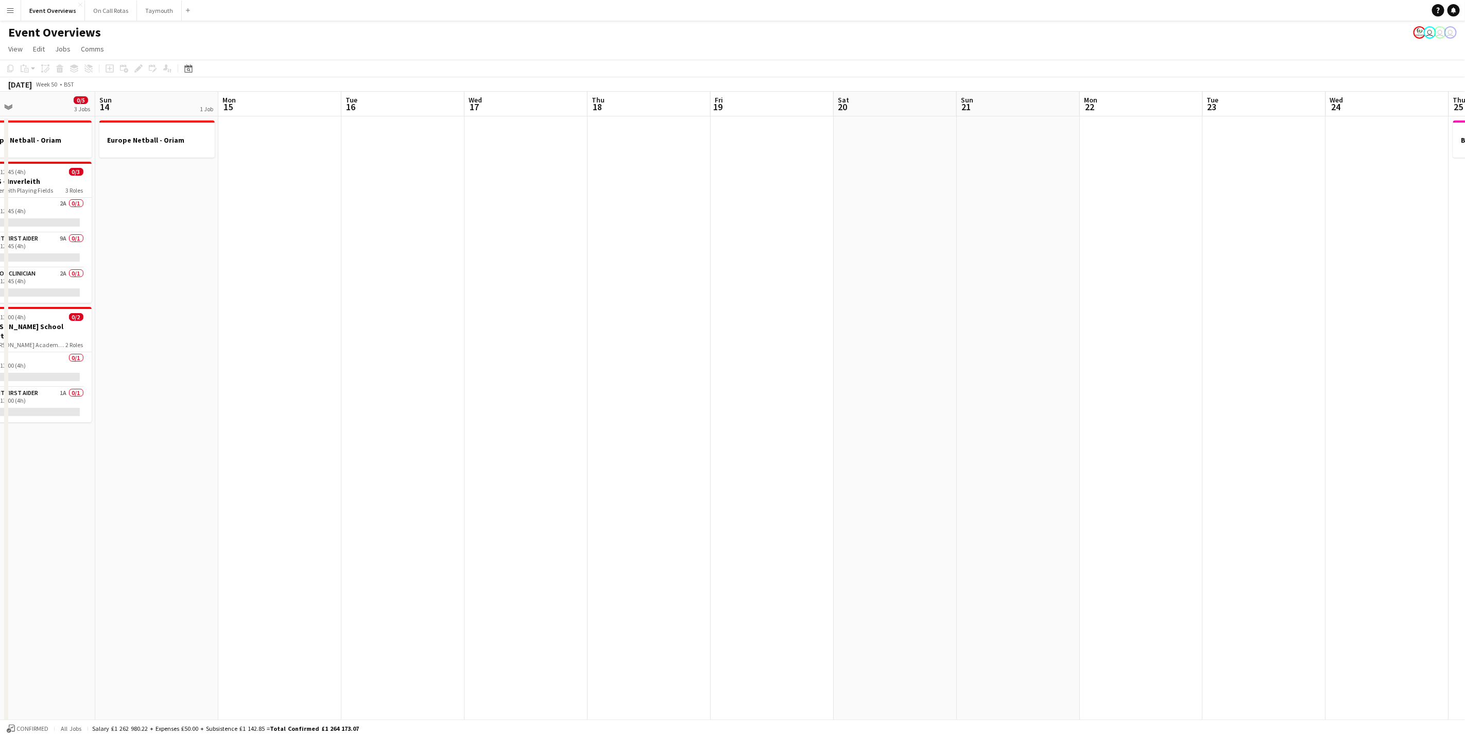
drag, startPoint x: 928, startPoint y: 361, endPoint x: 1274, endPoint y: 386, distance: 346.8
click at [1274, 386] on app-calendar-viewport "Thu 11 Fri 12 Sat 13 0/5 3 Jobs Sun 14 1 Job Mon 15 Tue 16 Wed 17 Thu 18 Fri 19…" at bounding box center [732, 545] width 1465 height 906
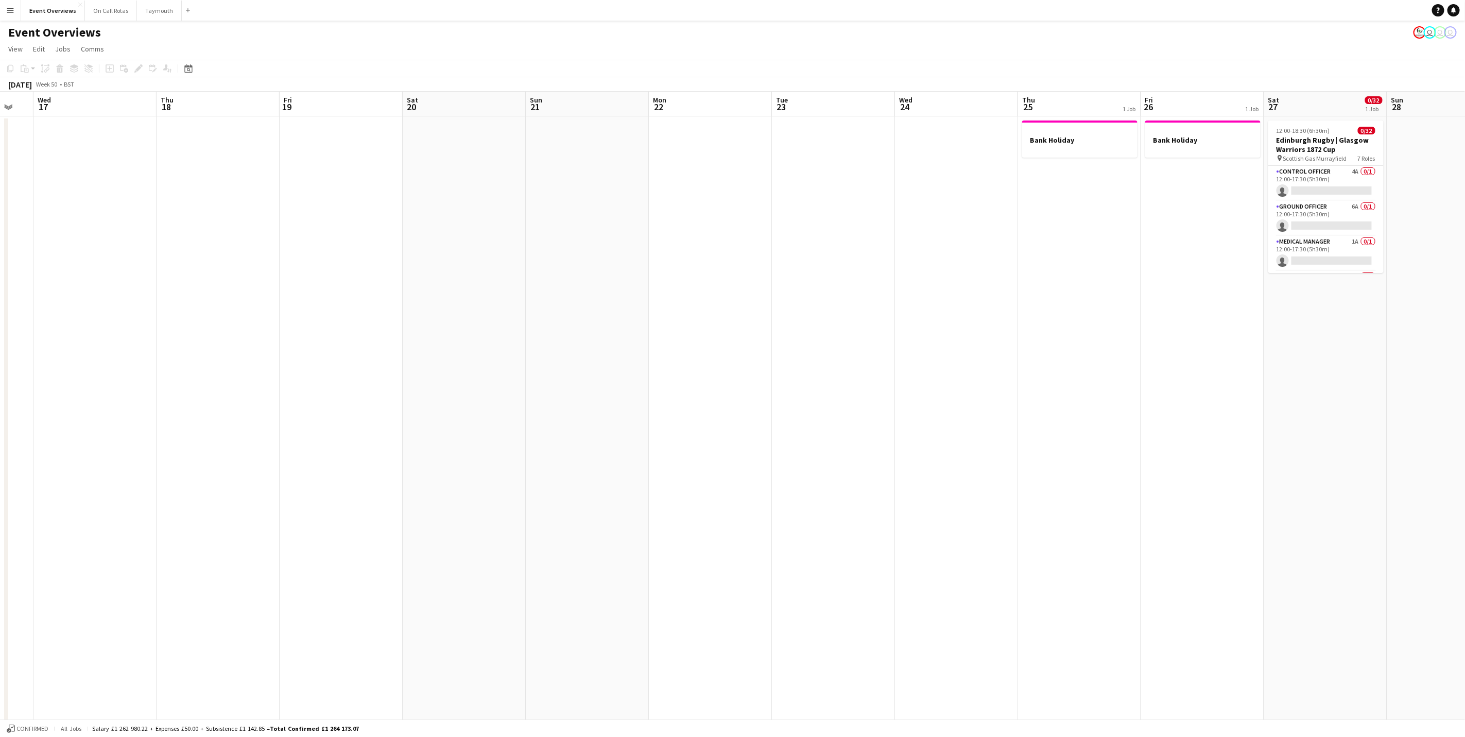
drag, startPoint x: 1083, startPoint y: 343, endPoint x: 558, endPoint y: 283, distance: 528.5
click at [553, 289] on app-calendar-viewport "Sun 14 1 Job Mon 15 Tue 16 Wed 17 Thu 18 Fri 19 Sat 20 Sun 21 Mon 22 Tue 23 Wed…" at bounding box center [732, 545] width 1465 height 906
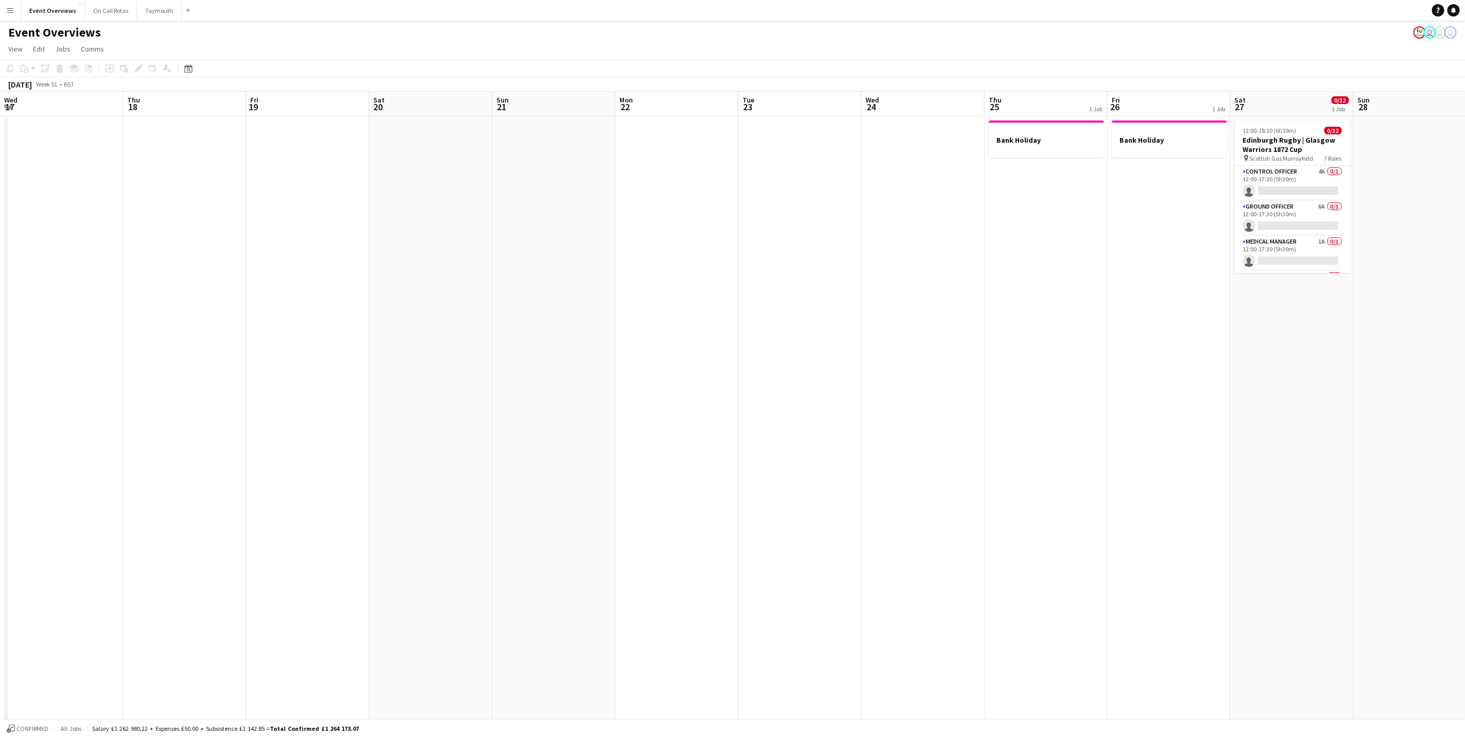
click at [724, 329] on app-calendar-viewport "Mon 15 Tue 16 Wed 17 Thu 18 Fri 19 Sat 20 Sun 21 Mon 22 Tue 23 Wed 24 Thu 25 1 …" at bounding box center [732, 545] width 1465 height 906
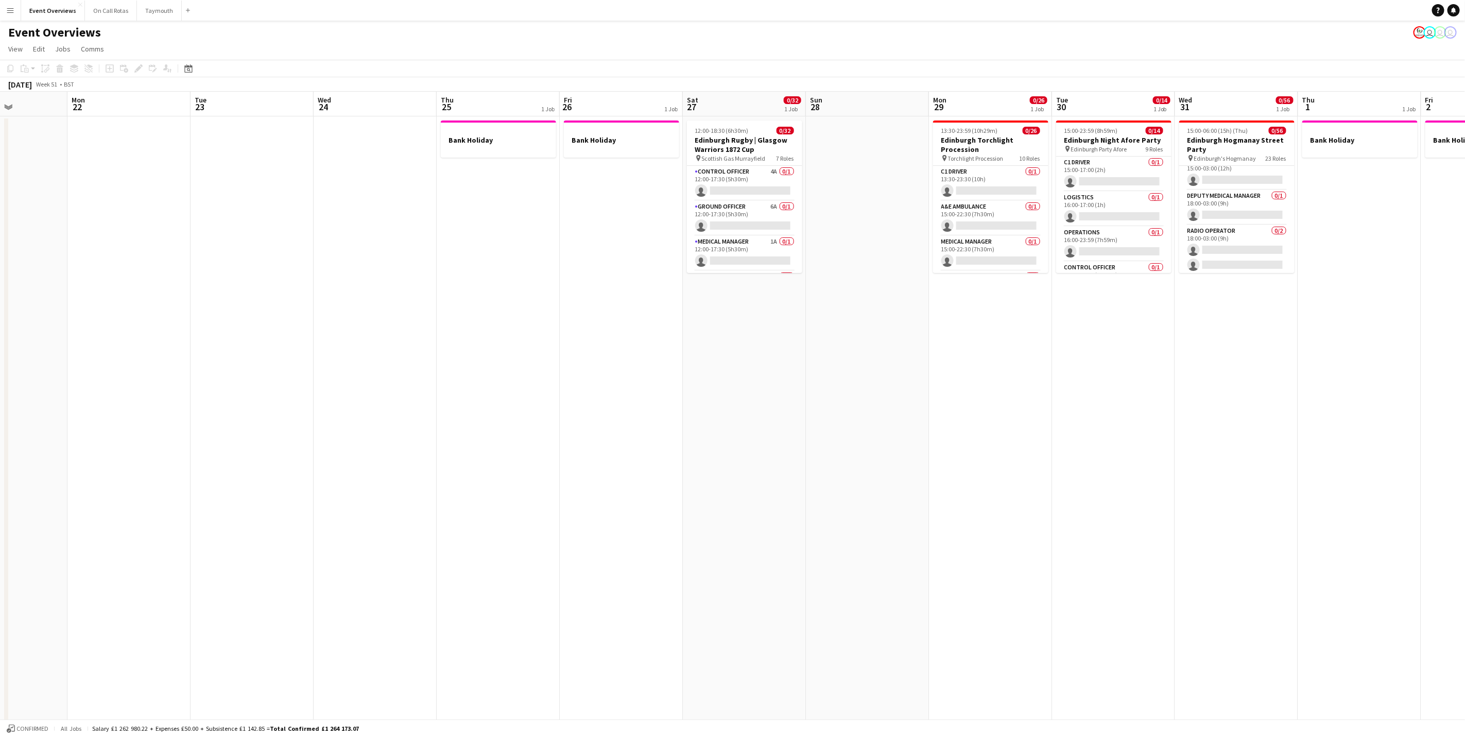
scroll to position [0, 0]
